Goal: Go to known website: Access a specific website the user already knows

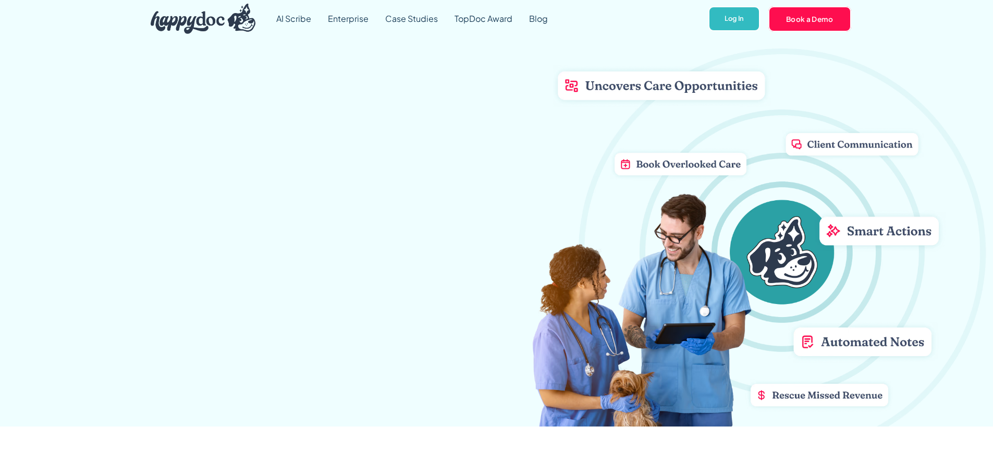
click at [151, 9] on img at bounding box center [203, 19] width 105 height 30
click at [708, 32] on link "Log In" at bounding box center [734, 19] width 52 height 26
